Goal: Task Accomplishment & Management: Complete application form

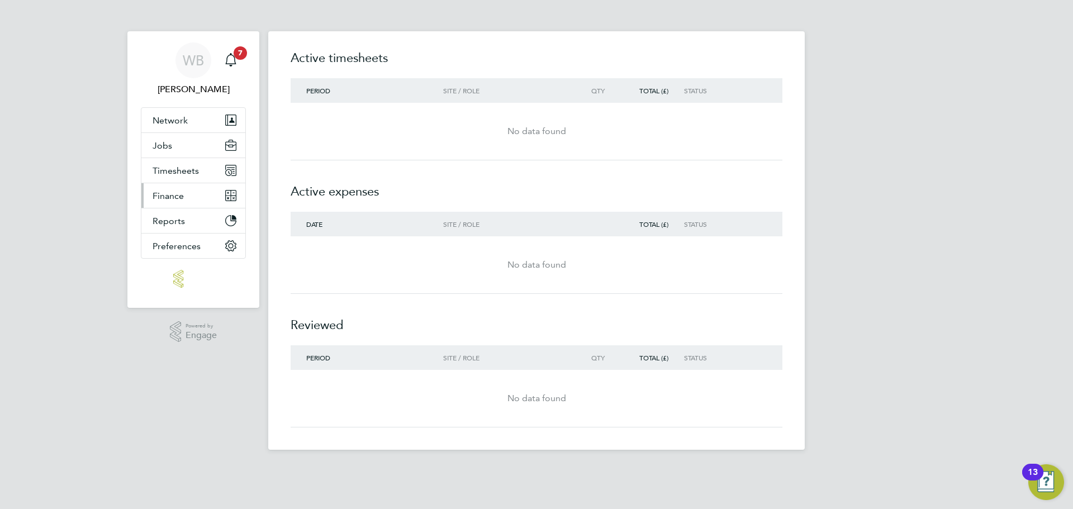
click at [176, 191] on span "Finance" at bounding box center [168, 196] width 31 height 11
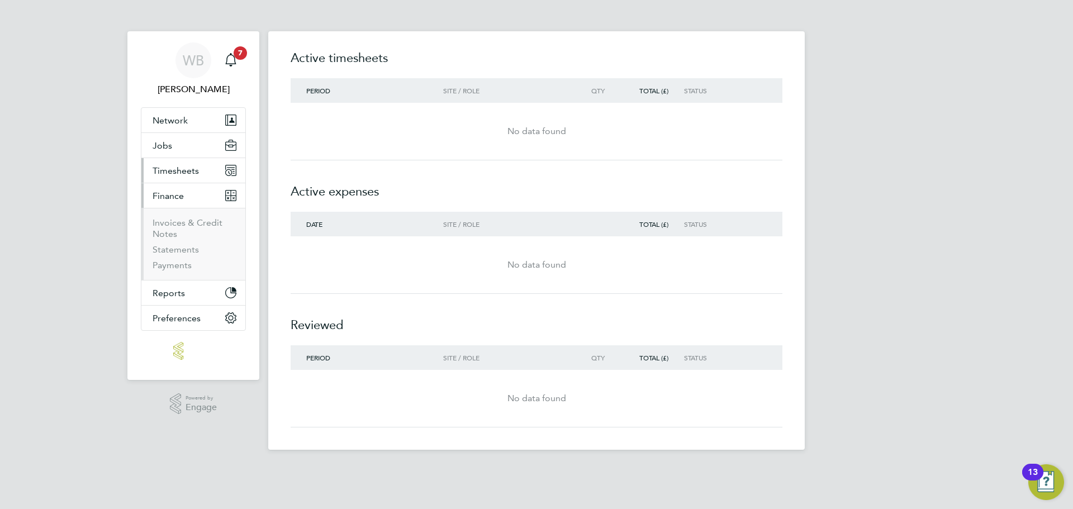
click at [170, 171] on span "Timesheets" at bounding box center [176, 170] width 46 height 11
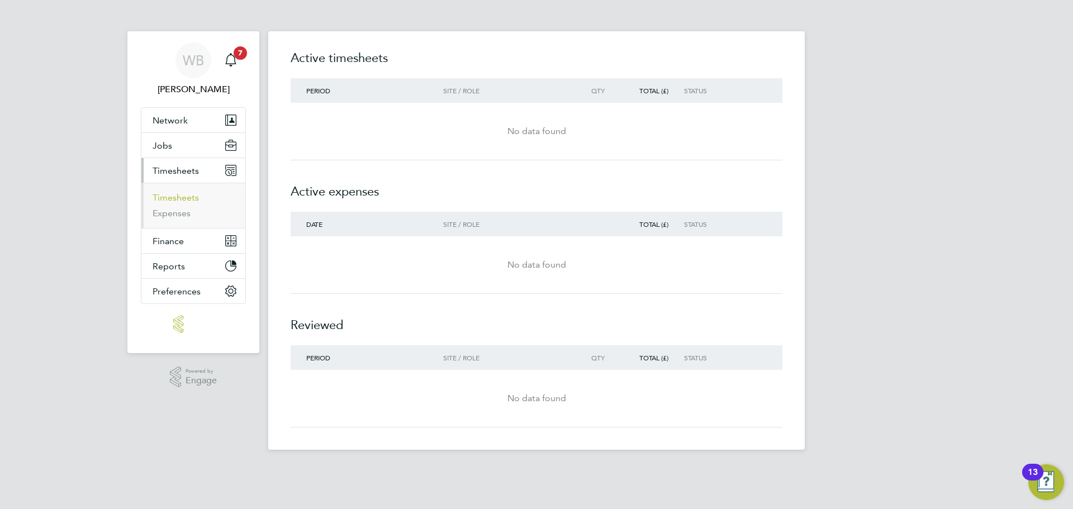
click at [176, 197] on link "Timesheets" at bounding box center [176, 197] width 46 height 11
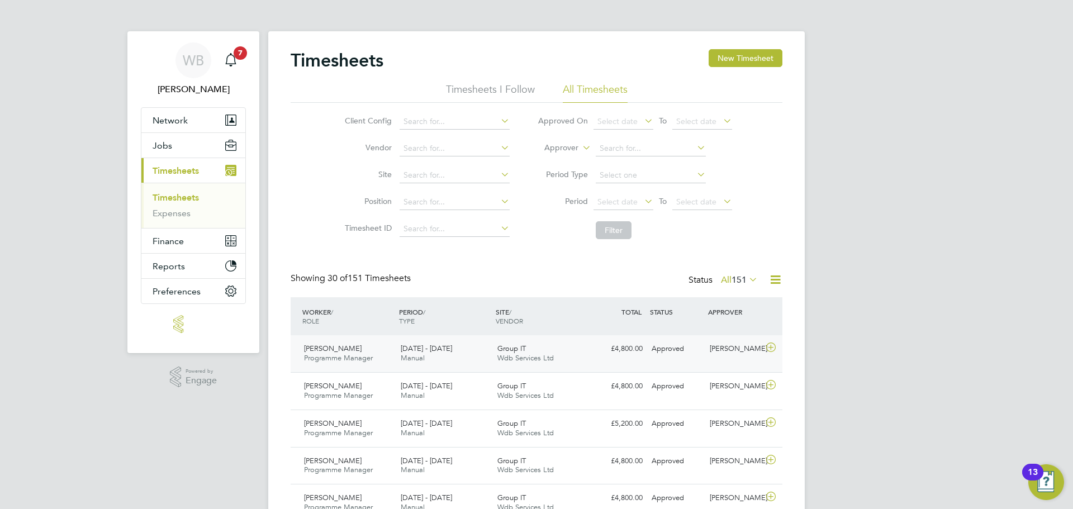
click at [444, 354] on div "11 - 17 Aug 2025 Manual" at bounding box center [444, 354] width 97 height 28
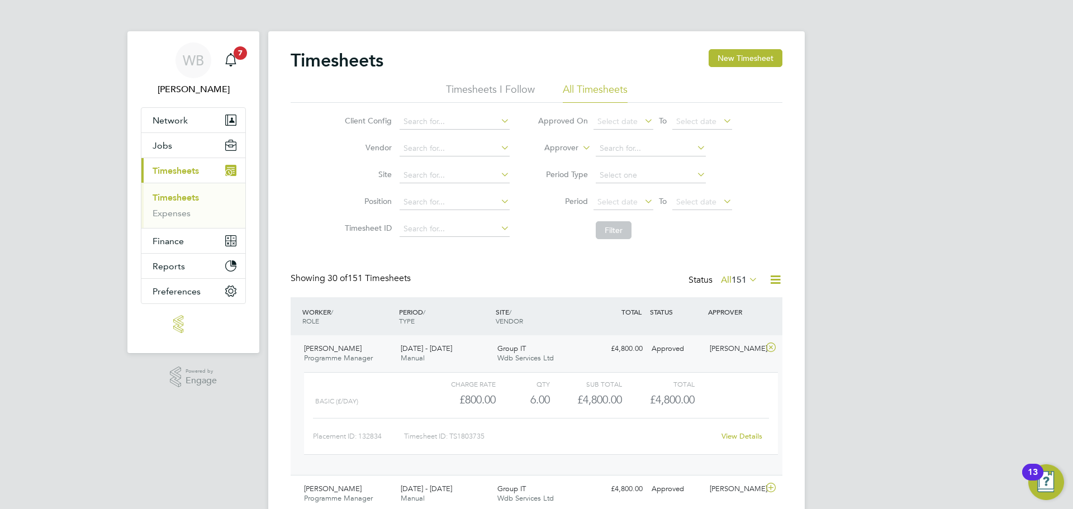
click at [741, 436] on link "View Details" at bounding box center [742, 437] width 41 height 10
click at [735, 55] on button "New Timesheet" at bounding box center [746, 58] width 74 height 18
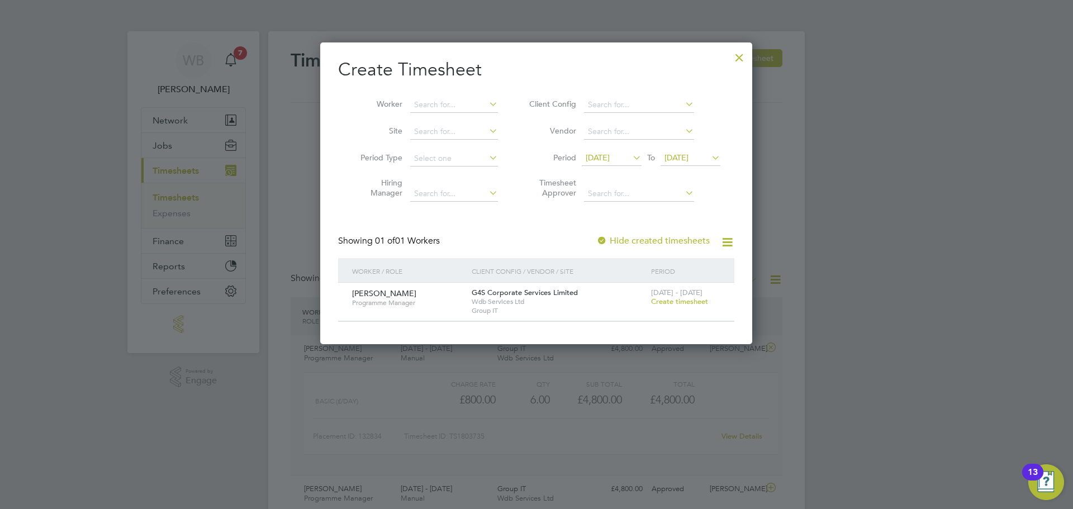
click at [673, 304] on span "Create timesheet" at bounding box center [679, 302] width 57 height 10
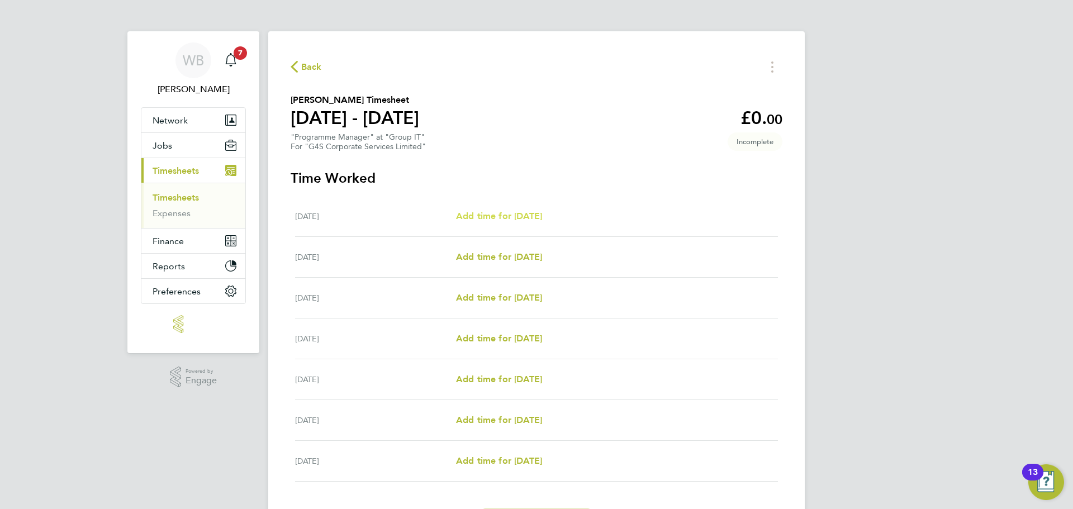
click at [494, 219] on span "Add time for Mon 18 Aug" at bounding box center [499, 216] width 86 height 11
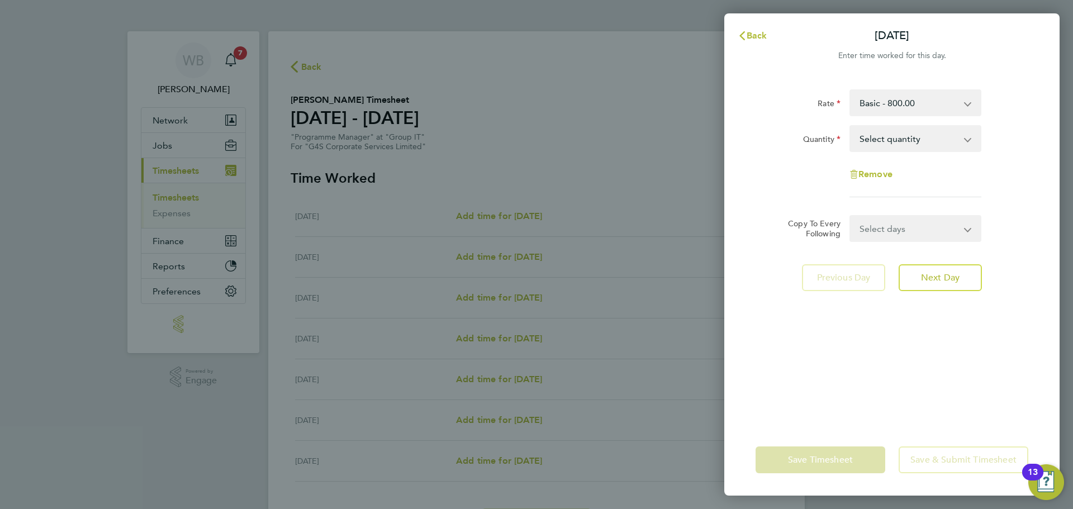
click at [891, 150] on select "Select quantity 0.5 1" at bounding box center [909, 138] width 116 height 25
select select "1"
click at [851, 126] on select "Select quantity 0.5 1" at bounding box center [909, 138] width 116 height 25
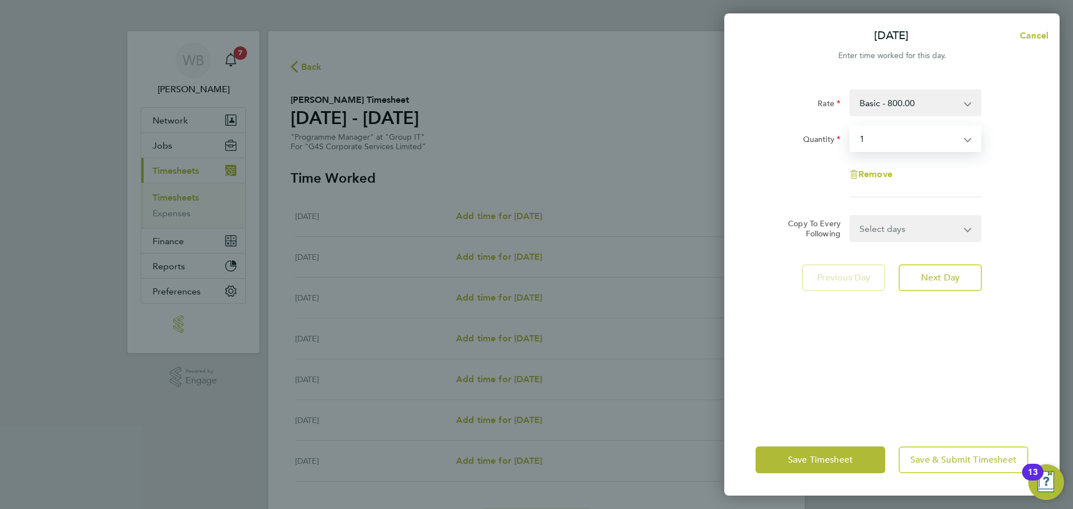
click at [891, 231] on select "Select days Day Weekday (Mon-Fri) Weekend (Sat-Sun) Tuesday Wednesday Thursday …" at bounding box center [909, 228] width 117 height 25
select select "WEEKDAY"
click at [851, 216] on select "Select days Day Weekday (Mon-Fri) Weekend (Sat-Sun) Tuesday Wednesday Thursday …" at bounding box center [909, 228] width 117 height 25
select select "2025-08-24"
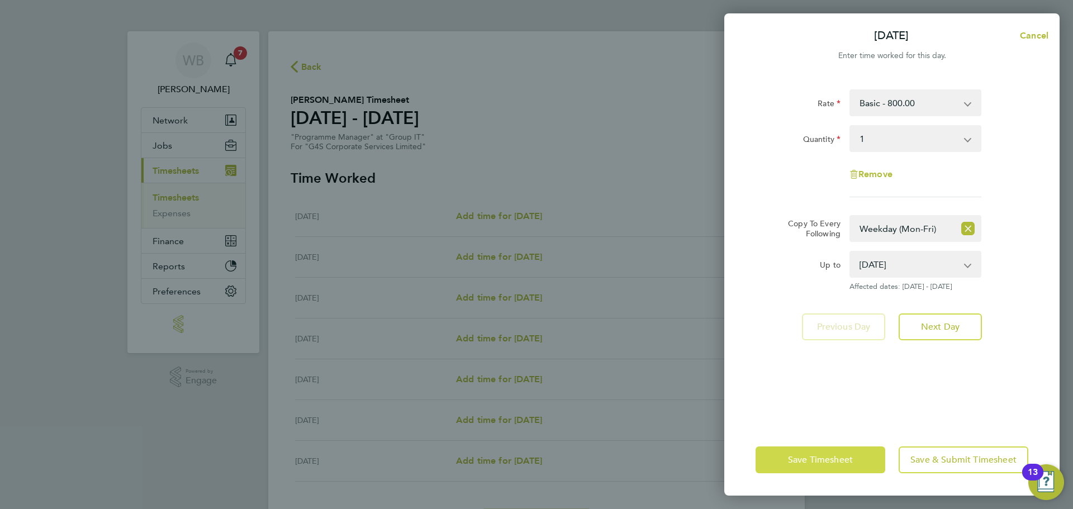
click at [838, 457] on span "Save Timesheet" at bounding box center [820, 460] width 65 height 11
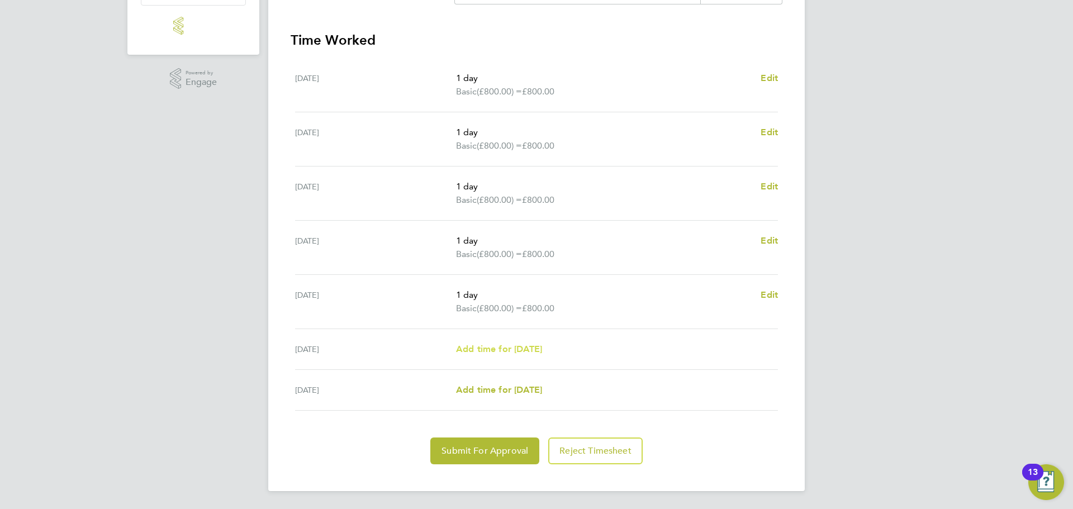
click at [533, 351] on span "Add time for Sat 23 Aug" at bounding box center [499, 349] width 86 height 11
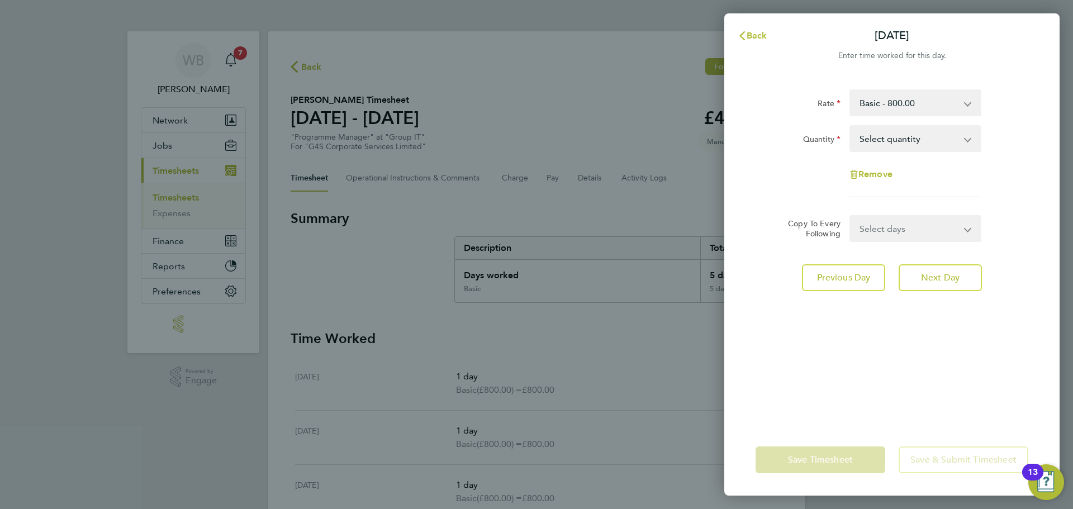
click at [881, 145] on select "Select quantity 0.5 1" at bounding box center [909, 138] width 116 height 25
select select "1"
click at [851, 126] on select "Select quantity 0.5 1" at bounding box center [909, 138] width 116 height 25
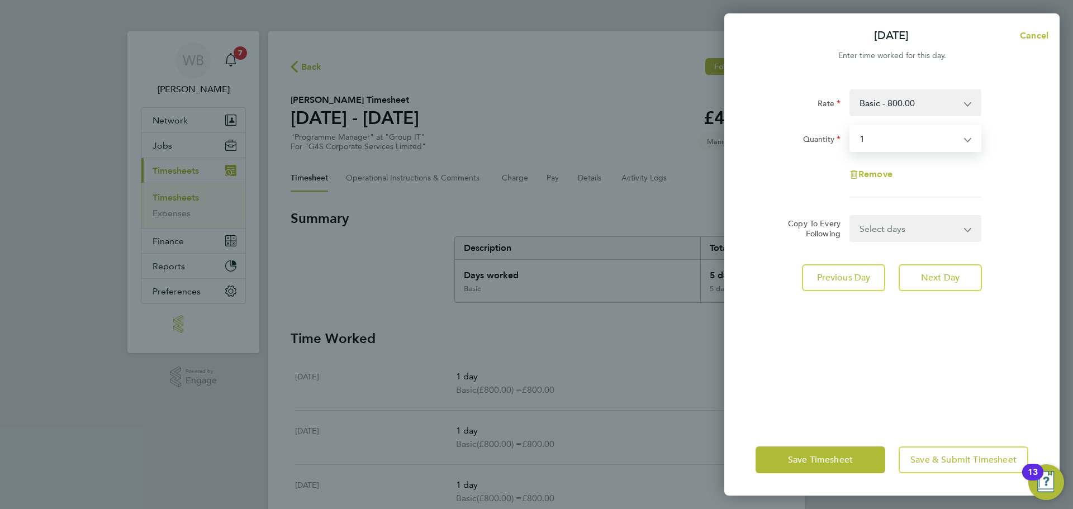
click at [880, 233] on select "Select days Sunday" at bounding box center [909, 228] width 117 height 25
click at [879, 230] on select "Select days Sunday" at bounding box center [909, 228] width 117 height 25
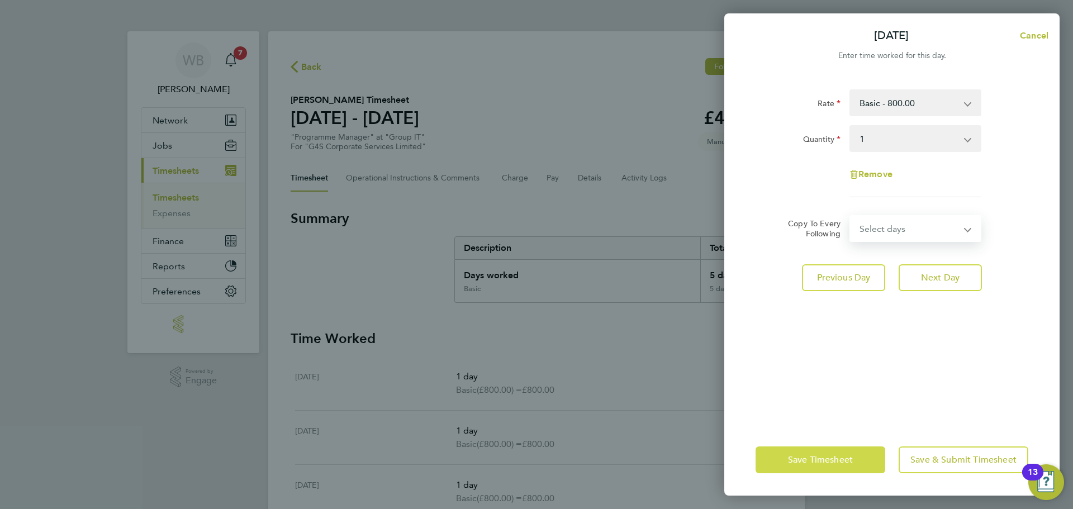
click at [828, 455] on span "Save Timesheet" at bounding box center [820, 460] width 65 height 11
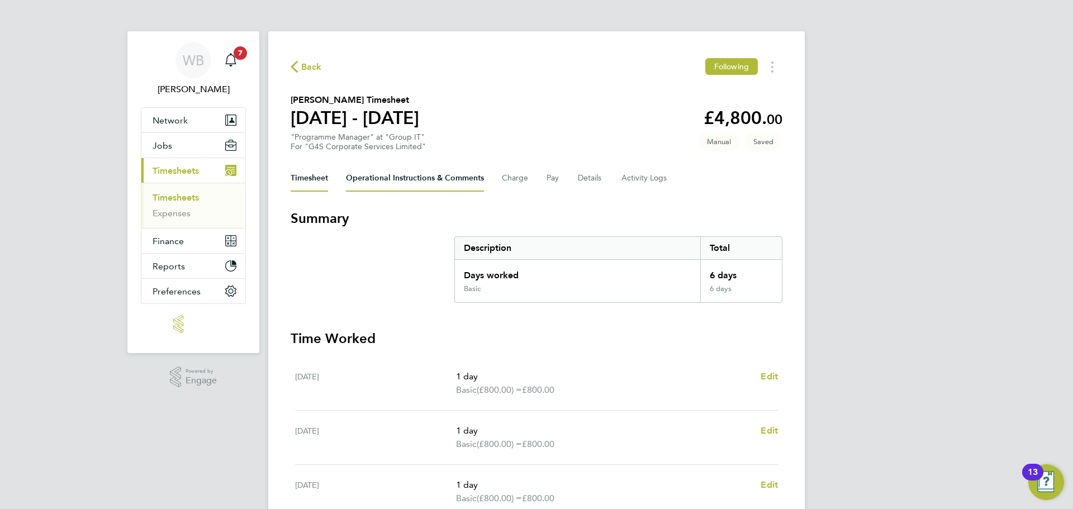
click at [403, 180] on Comments-tab "Operational Instructions & Comments" at bounding box center [415, 178] width 138 height 27
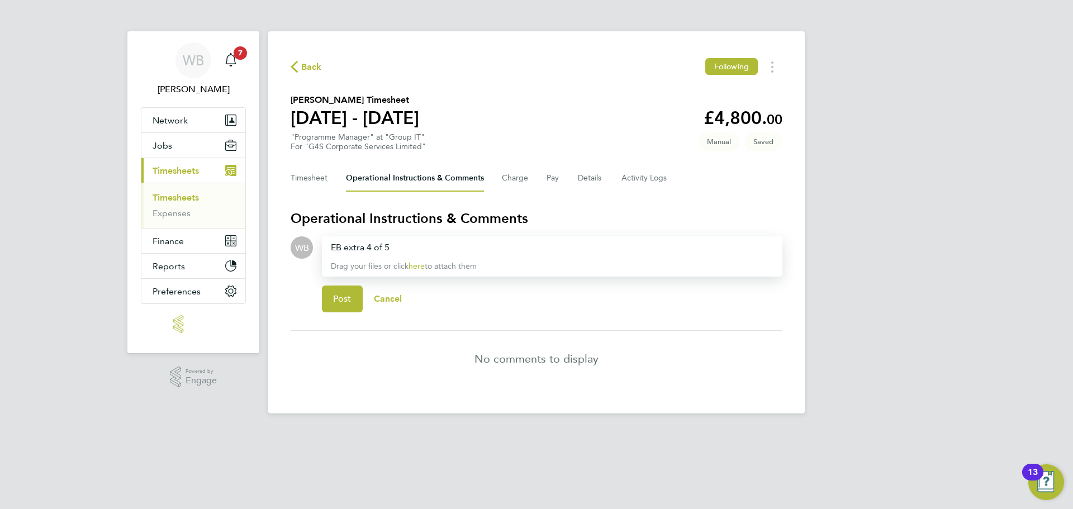
click at [373, 247] on span "EB extra 4 of 5" at bounding box center [360, 247] width 59 height 11
click at [347, 305] on button "Post" at bounding box center [342, 299] width 41 height 27
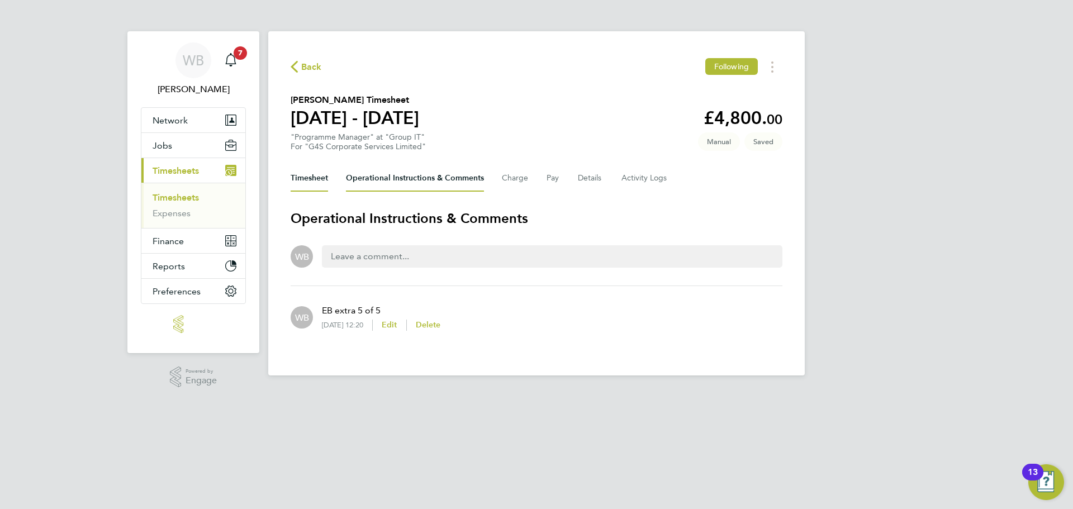
click at [318, 181] on button "Timesheet" at bounding box center [309, 178] width 37 height 27
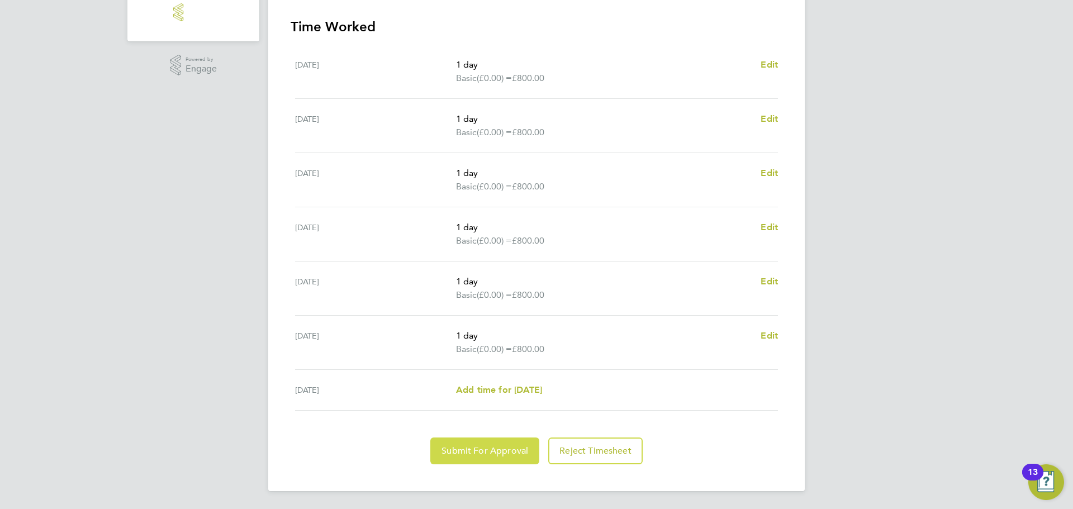
click at [501, 449] on span "Submit For Approval" at bounding box center [485, 451] width 87 height 11
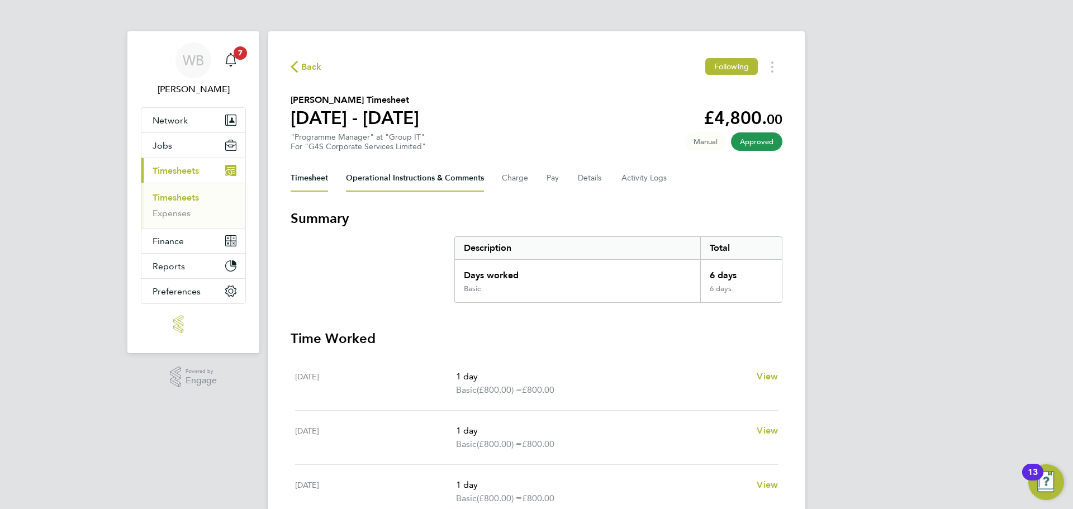
click at [399, 174] on Comments-tab "Operational Instructions & Comments" at bounding box center [415, 178] width 138 height 27
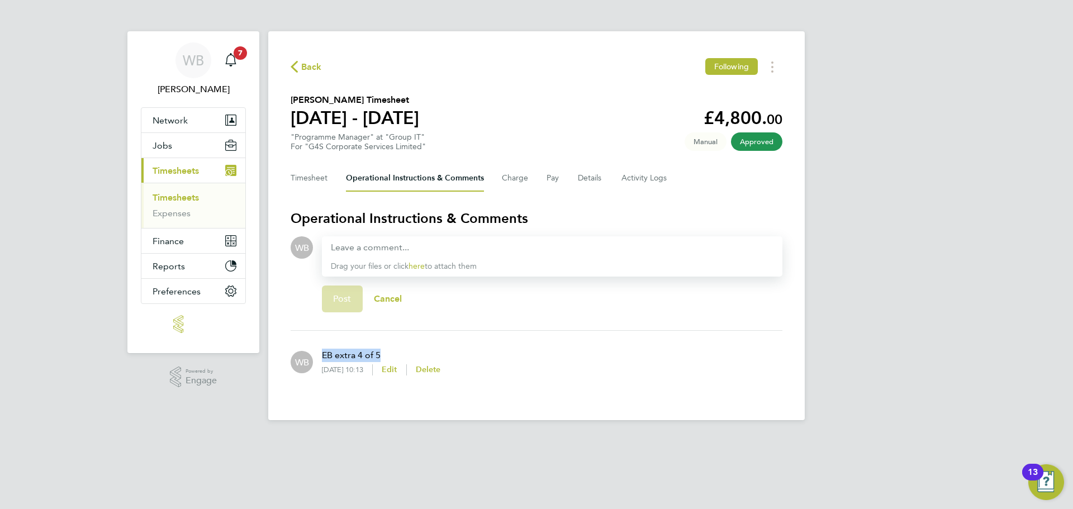
drag, startPoint x: 354, startPoint y: 357, endPoint x: 324, endPoint y: 354, distance: 30.3
click at [324, 354] on p "EB extra 4 of 5" at bounding box center [381, 355] width 119 height 13
copy p "EB extra 4 of 5"
